Goal: Task Accomplishment & Management: Use online tool/utility

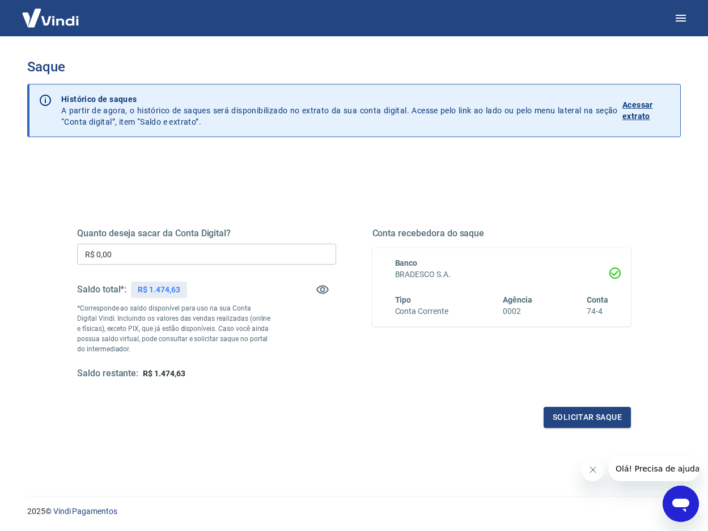
click at [209, 246] on input "R$ 0,00" at bounding box center [206, 254] width 259 height 21
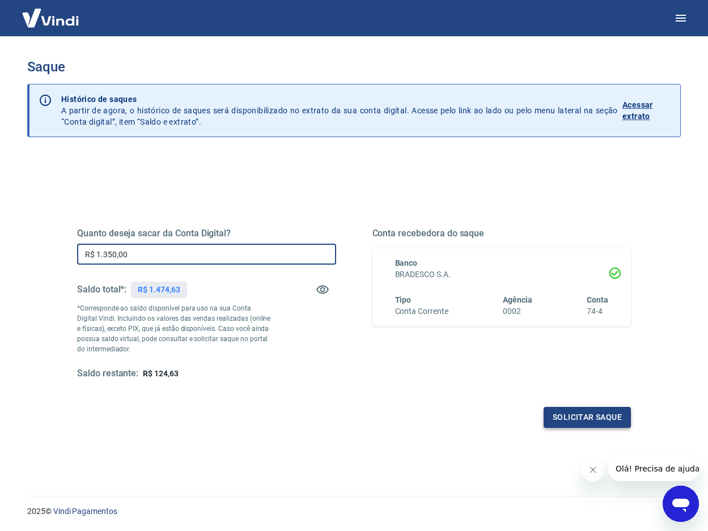
type input "R$ 1.350,00"
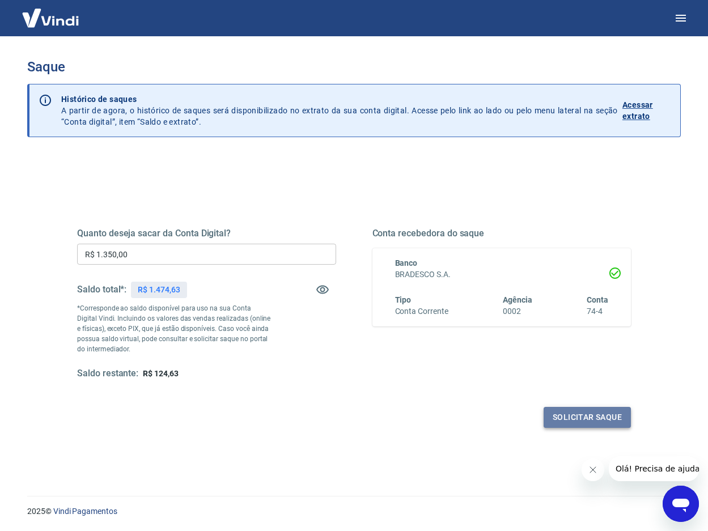
click at [577, 420] on button "Solicitar saque" at bounding box center [586, 417] width 87 height 21
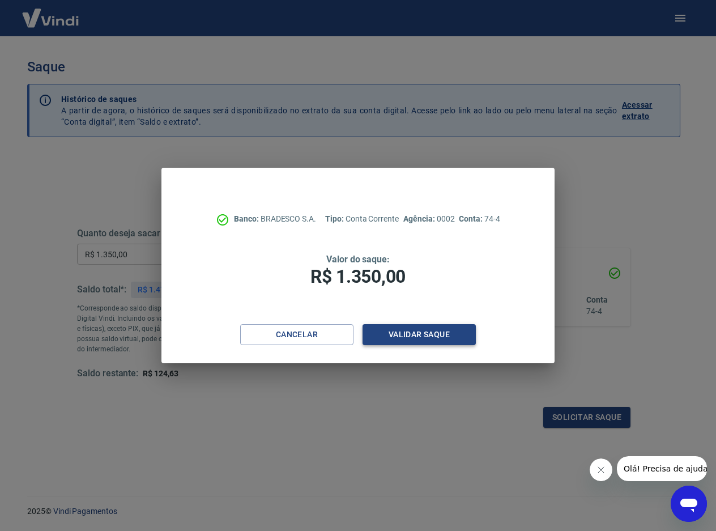
click at [451, 342] on button "Validar saque" at bounding box center [419, 334] width 113 height 21
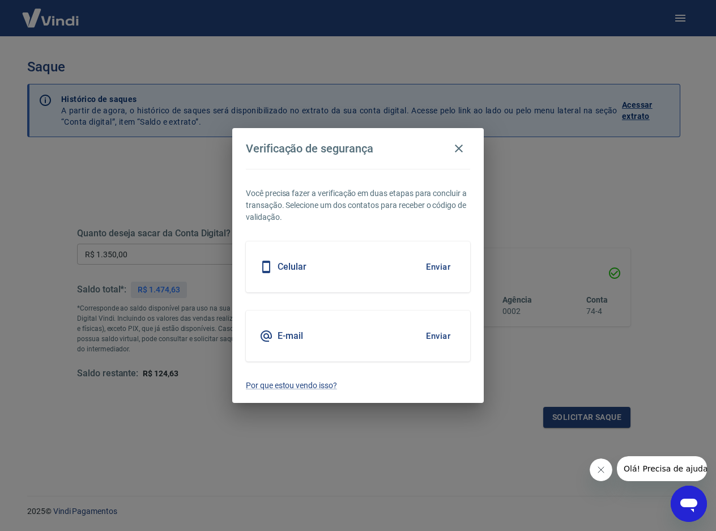
click at [433, 266] on button "Enviar" at bounding box center [438, 267] width 37 height 24
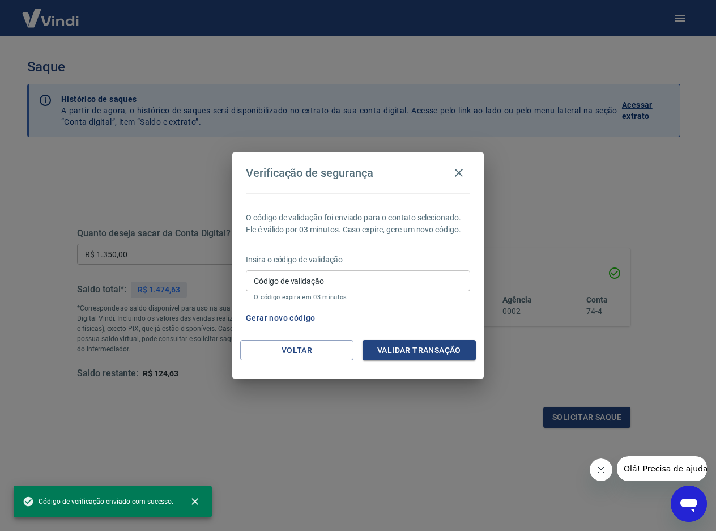
click at [354, 284] on input "Código de validação" at bounding box center [358, 280] width 224 height 21
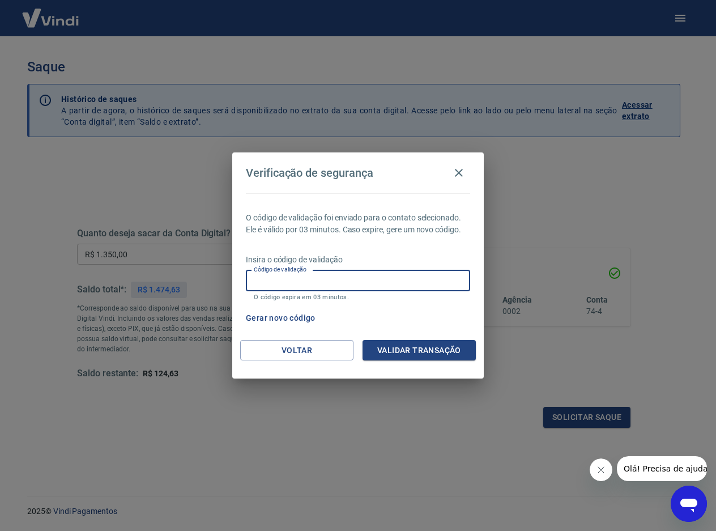
click at [343, 276] on input "Código de validação" at bounding box center [358, 280] width 224 height 21
click at [365, 286] on input "Código de validação" at bounding box center [358, 280] width 224 height 21
type input "390014"
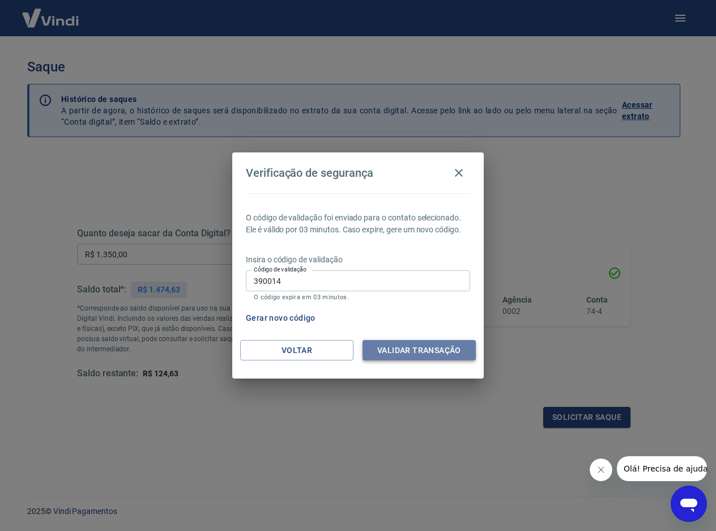
click at [397, 347] on button "Validar transação" at bounding box center [419, 350] width 113 height 21
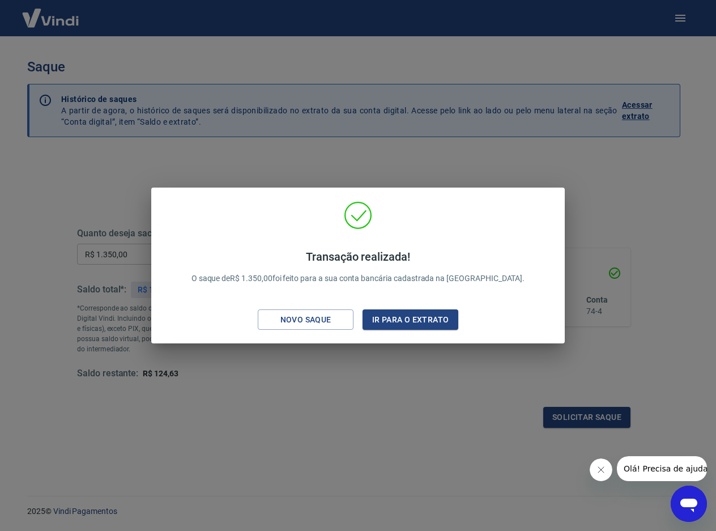
drag, startPoint x: 377, startPoint y: 367, endPoint x: 337, endPoint y: 7, distance: 362.6
click at [377, 367] on div "Transação realizada! O saque de R$ 1.350,00 foi feito para a sua conta bancária…" at bounding box center [358, 265] width 716 height 531
